Goal: Task Accomplishment & Management: Complete application form

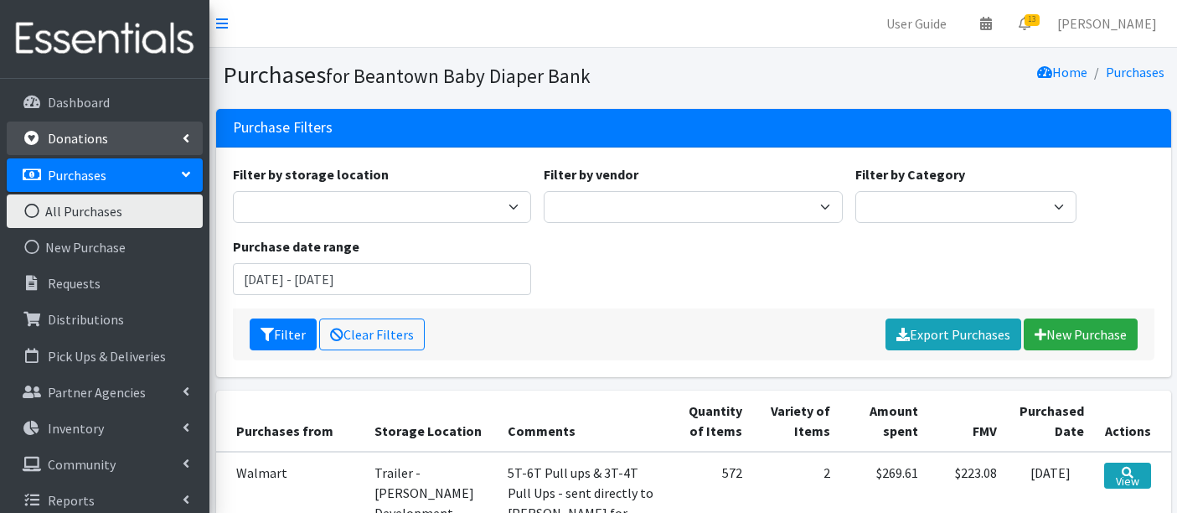
scroll to position [1794, 0]
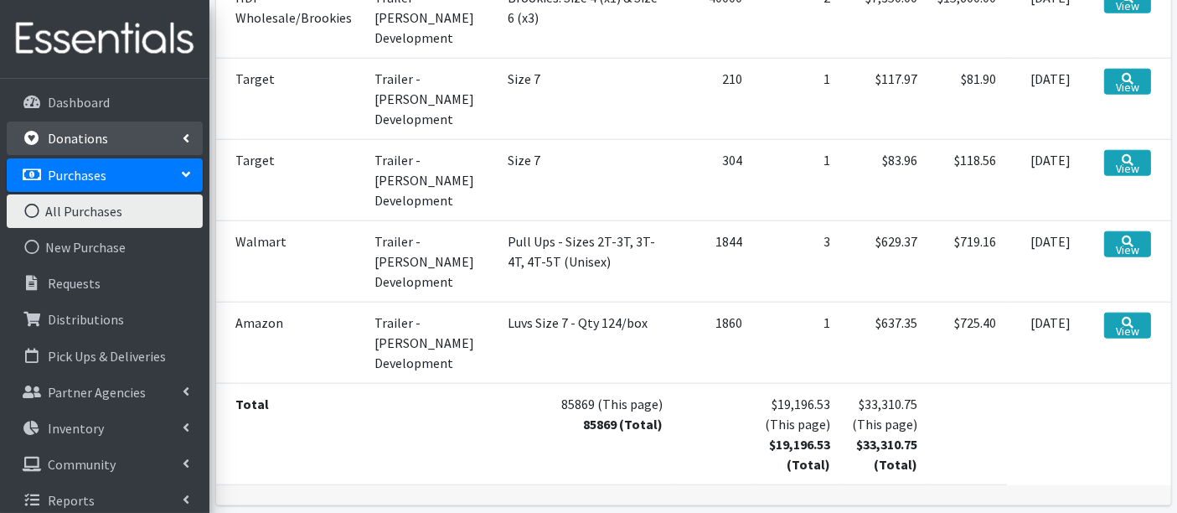
click at [75, 153] on link "Donations" at bounding box center [105, 138] width 196 height 34
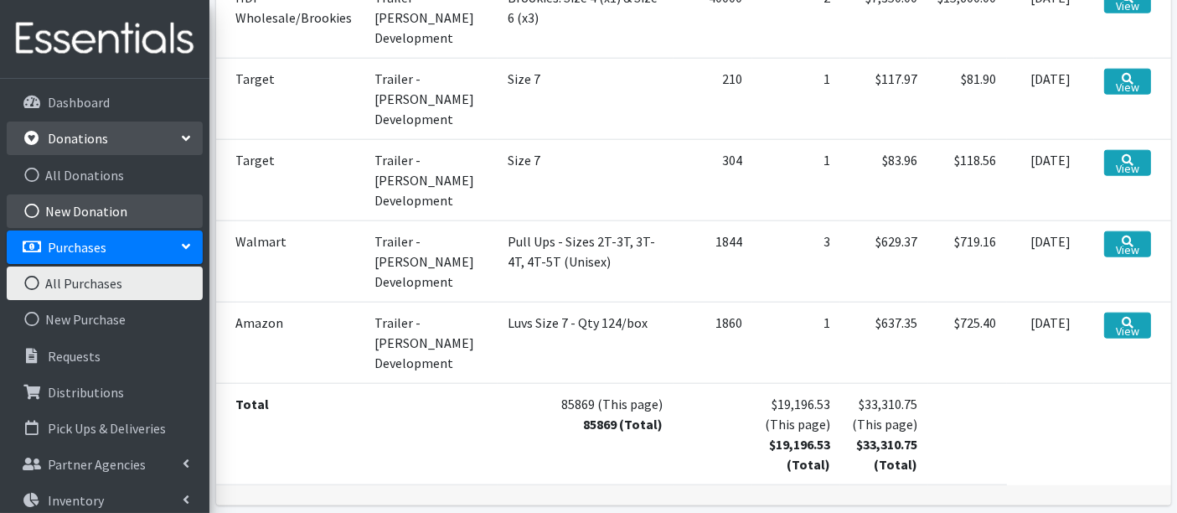
click at [81, 206] on link "New Donation" at bounding box center [105, 211] width 196 height 34
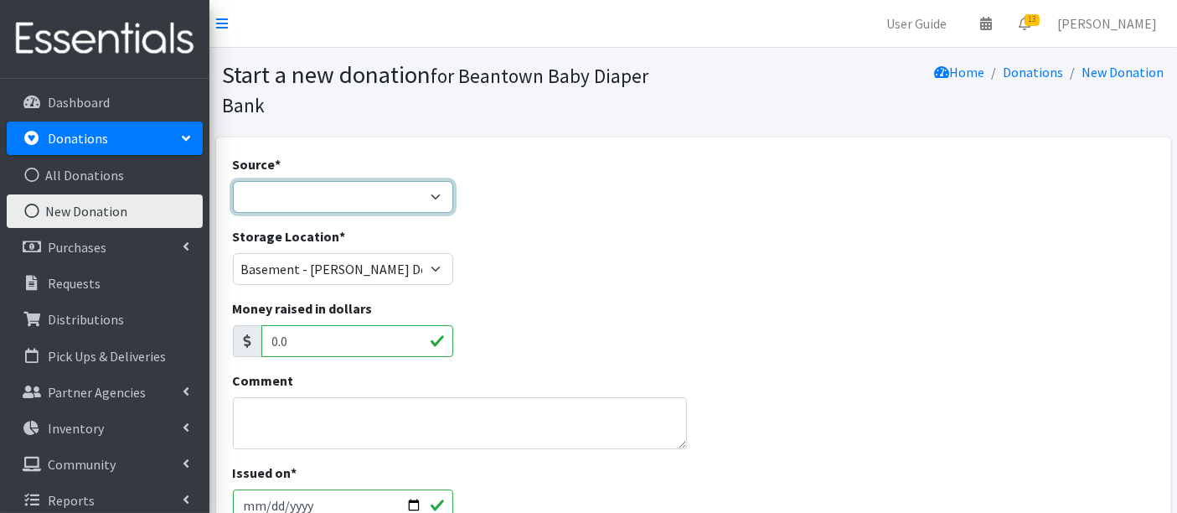
click at [302, 199] on select "Product Drive Manufacturer Donation Site Misc. Donation" at bounding box center [343, 197] width 221 height 32
select select "Donation Site"
click at [233, 181] on select "Product Drive Manufacturer Donation Site Misc. Donation" at bounding box center [343, 197] width 221 height 32
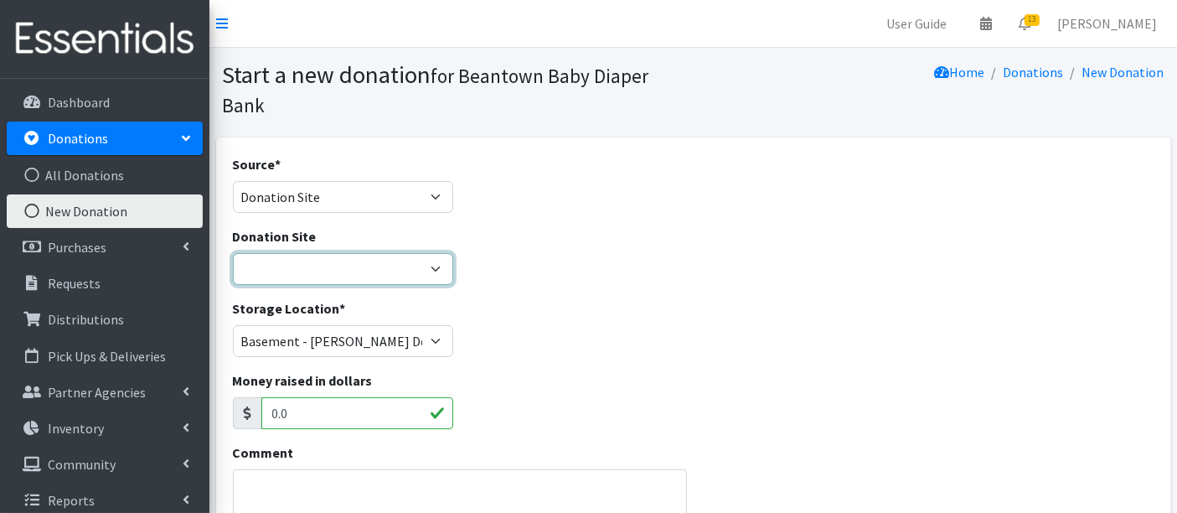
click at [347, 264] on select "Amazon Wishlist LEAP Schools Other/via partner/board member Stop & Shop" at bounding box center [343, 269] width 221 height 32
select select "1055"
click at [233, 253] on select "Amazon Wishlist LEAP Schools Other/via partner/board member Stop & Shop" at bounding box center [343, 269] width 221 height 32
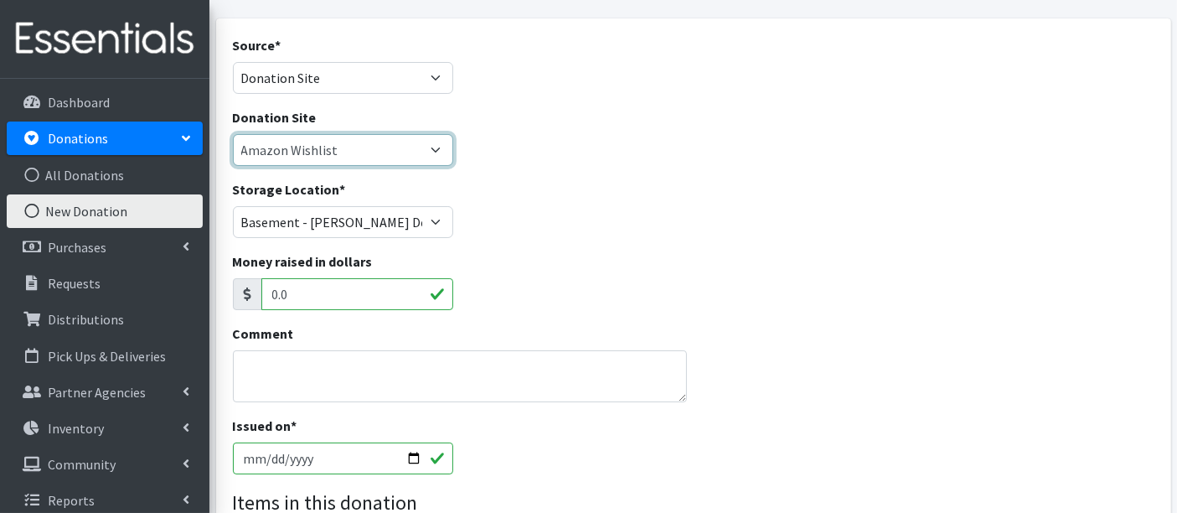
scroll to position [279, 0]
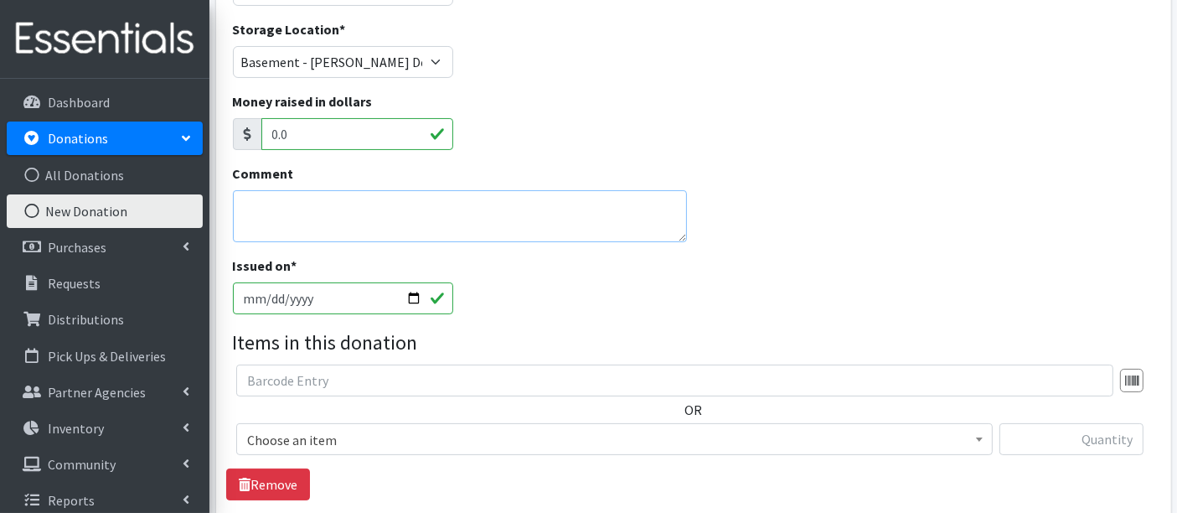
click at [325, 211] on textarea "Comment" at bounding box center [460, 216] width 455 height 52
type textarea "Size 5 - from Bonnie Lipton"
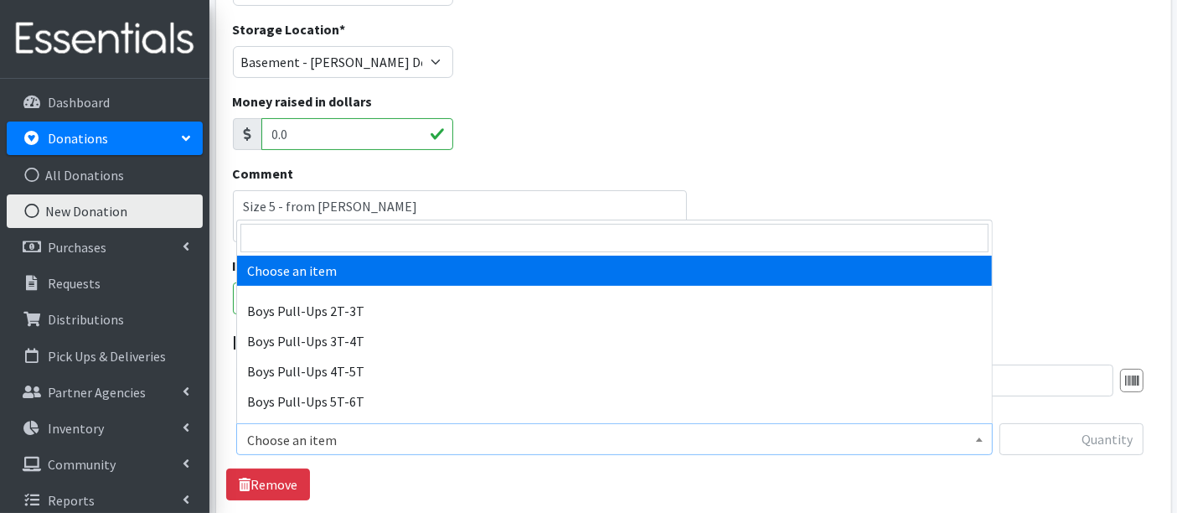
click at [375, 446] on span "Choose an item" at bounding box center [614, 439] width 735 height 23
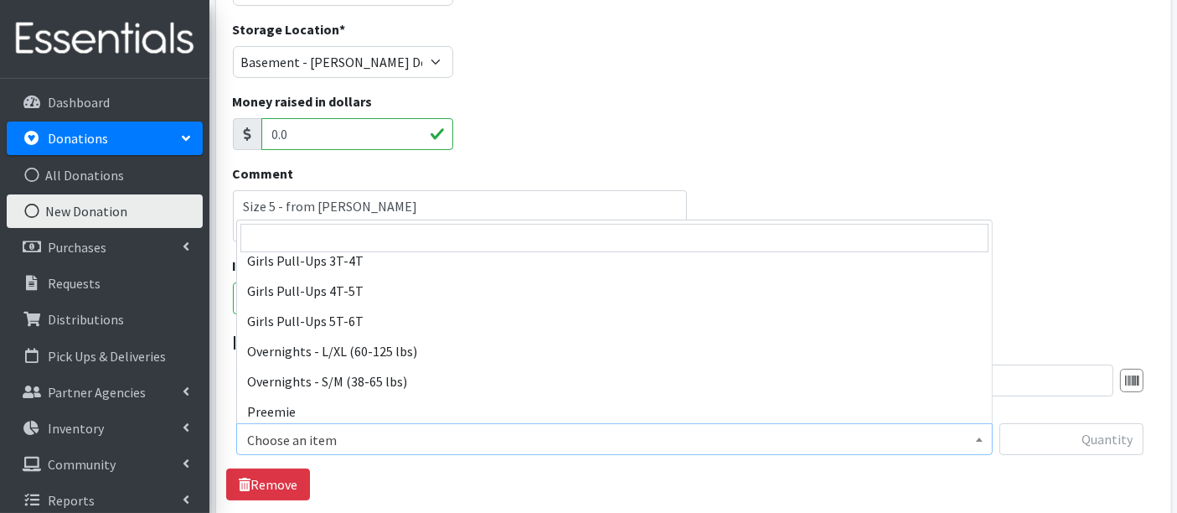
scroll to position [372, 0]
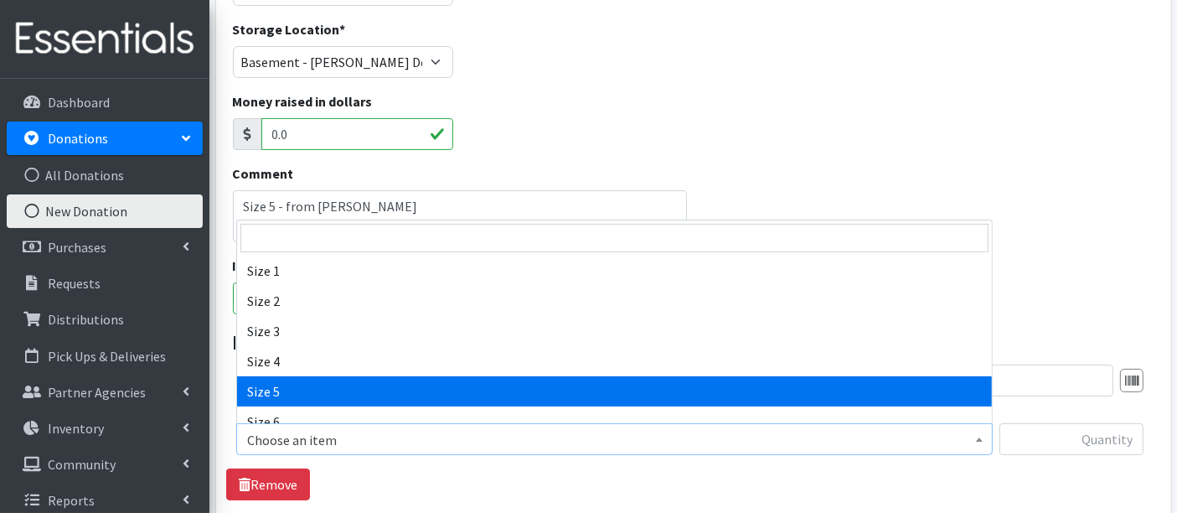
select select "14920"
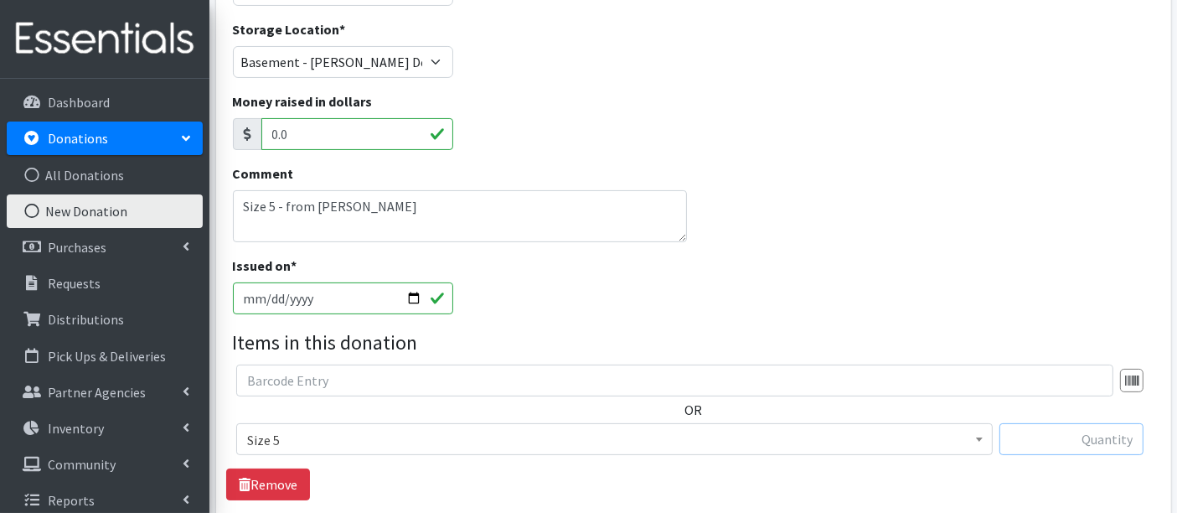
click at [1035, 437] on input "text" at bounding box center [1071, 439] width 144 height 32
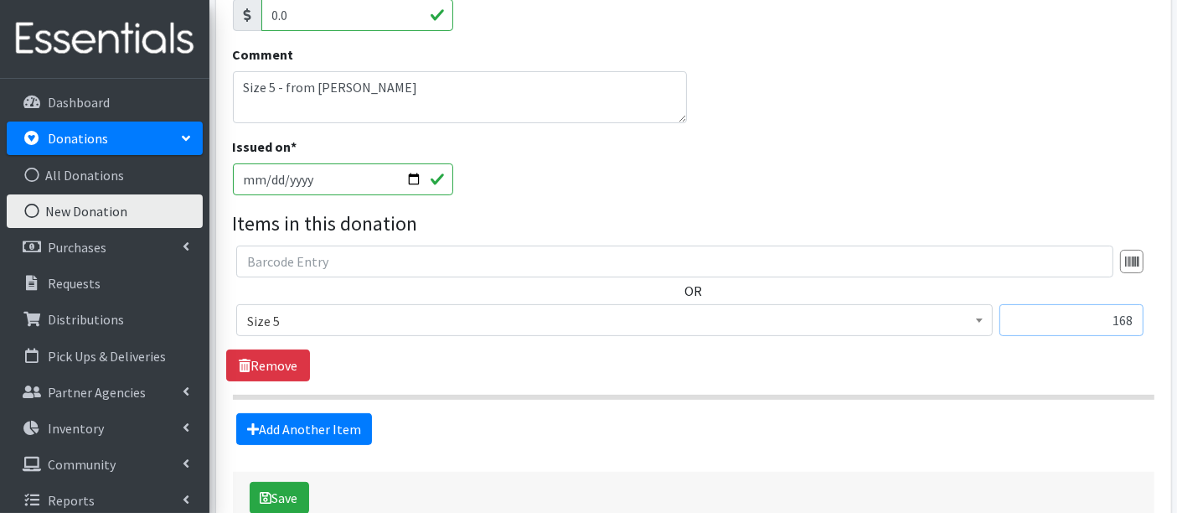
scroll to position [465, 0]
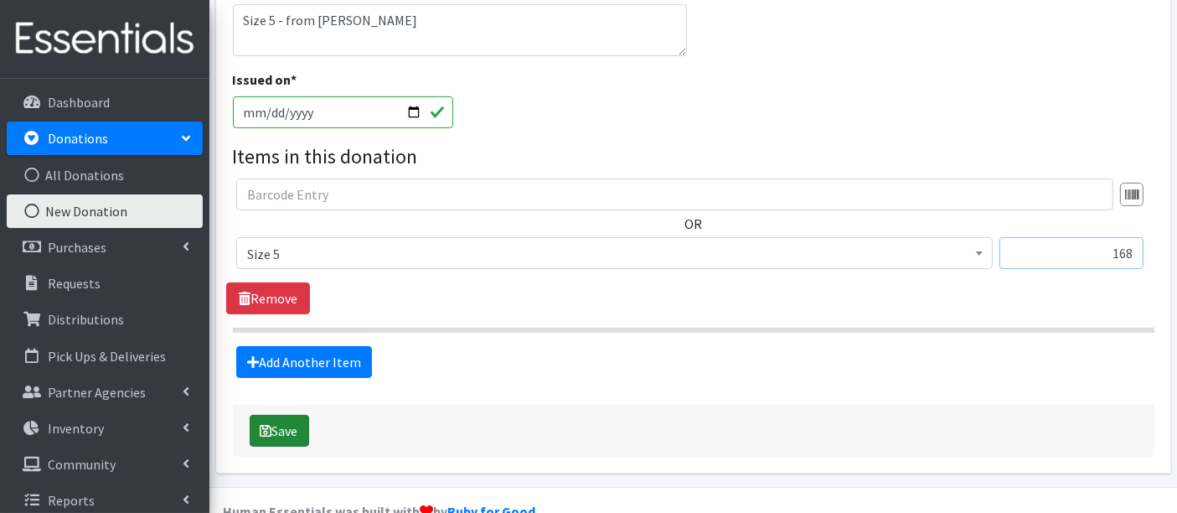
type input "168"
click at [272, 428] on button "Save" at bounding box center [279, 431] width 59 height 32
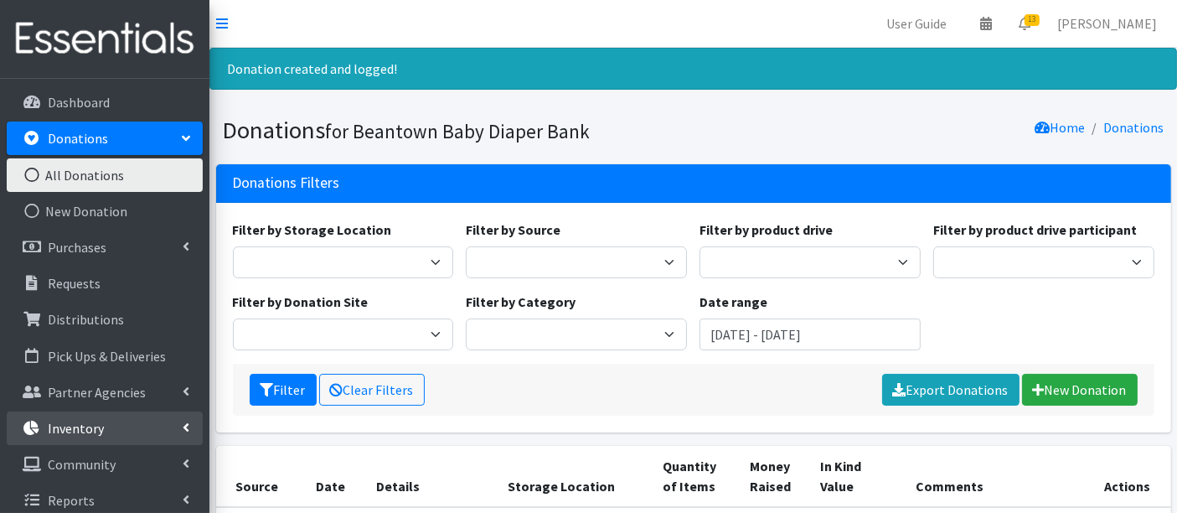
click at [106, 426] on link "Inventory" at bounding box center [105, 428] width 196 height 34
click at [112, 462] on link "Items & Inventory" at bounding box center [105, 464] width 196 height 34
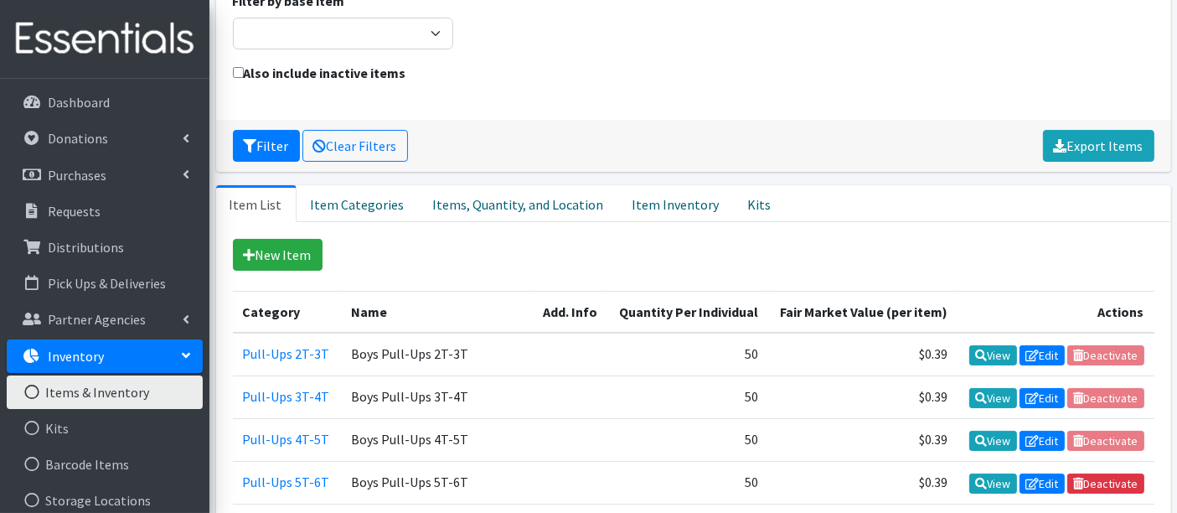
scroll to position [93, 0]
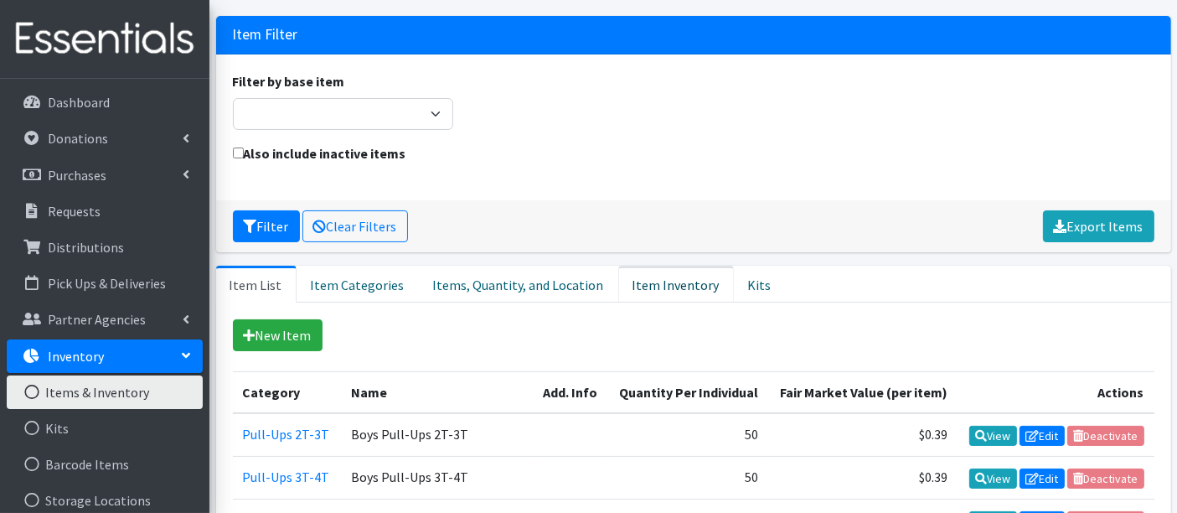
click at [638, 281] on link "Item Inventory" at bounding box center [676, 284] width 116 height 37
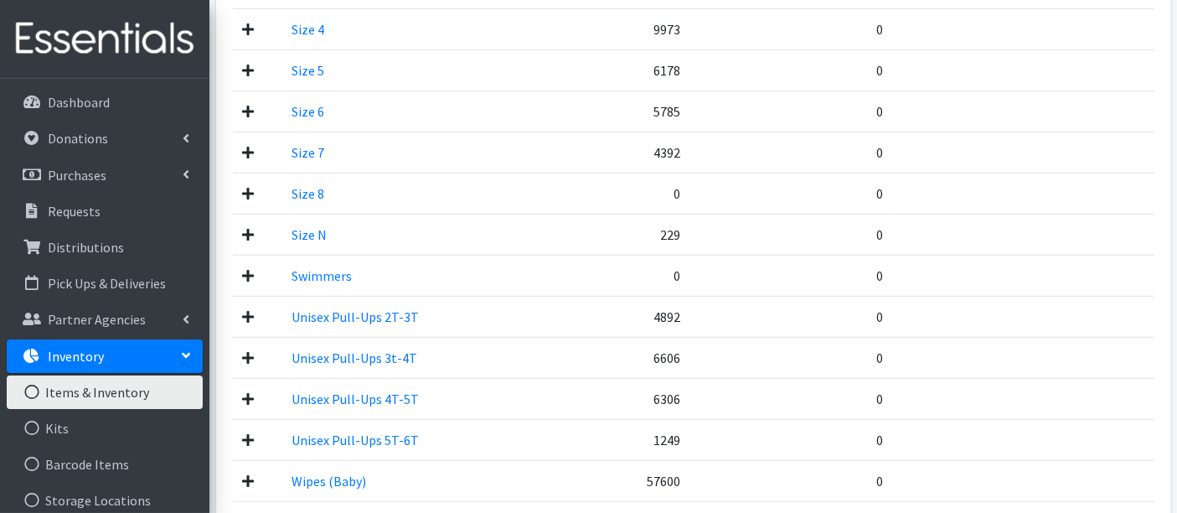
scroll to position [972, 0]
